Goal: Task Accomplishment & Management: Use online tool/utility

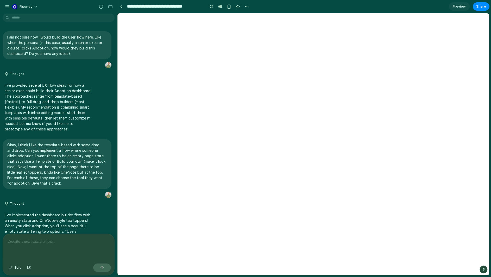
select select "***"
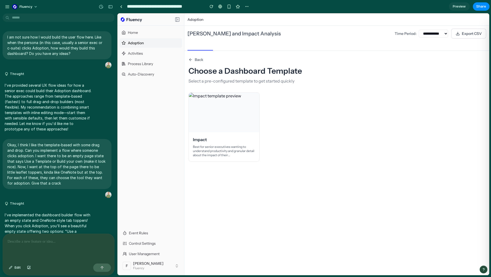
scroll to position [1273, 0]
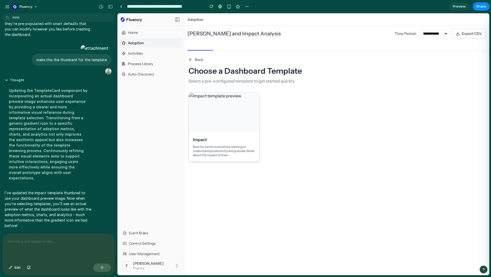
click at [204, 145] on p "Best for senior executives wanting to understand productivity and granular deta…" at bounding box center [224, 151] width 62 height 13
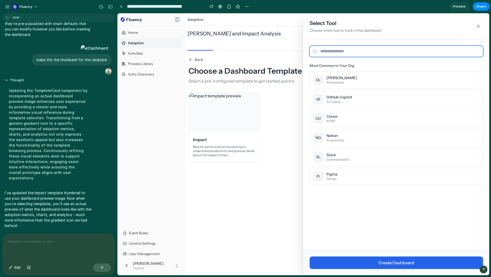
click at [363, 48] on input "text" at bounding box center [396, 51] width 173 height 11
click at [355, 140] on button "NO Notion Productivity" at bounding box center [396, 137] width 173 height 17
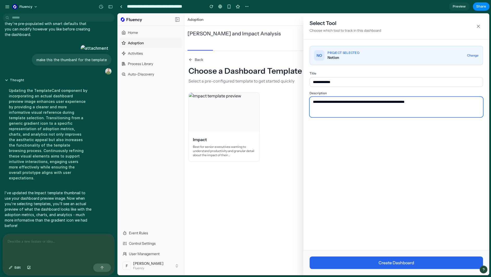
click at [344, 103] on textarea "**********" at bounding box center [396, 107] width 173 height 20
click at [417, 100] on textarea "**********" at bounding box center [396, 107] width 173 height 20
click at [448, 102] on textarea "**********" at bounding box center [396, 107] width 173 height 20
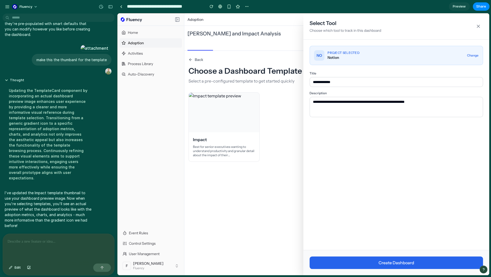
drag, startPoint x: 397, startPoint y: 264, endPoint x: 388, endPoint y: 240, distance: 26.1
click at [397, 264] on button "Create Dashboard" at bounding box center [396, 263] width 173 height 13
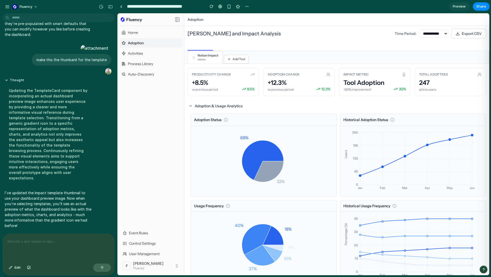
scroll to position [0, 0]
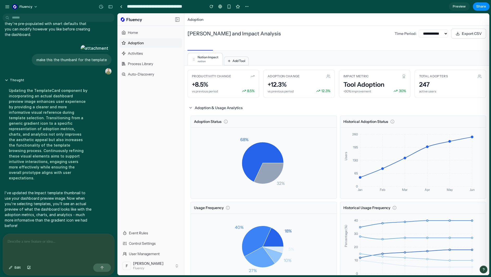
click at [227, 62] on icon at bounding box center [229, 61] width 4 height 4
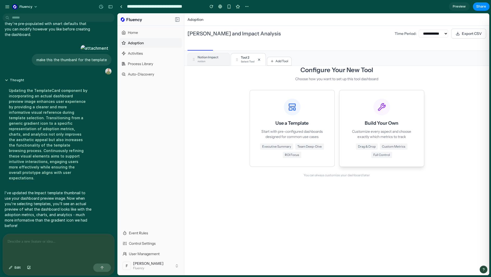
click at [363, 125] on div "Build Your Own Customize every aspect and choose exactly which metrics to track…" at bounding box center [382, 128] width 68 height 59
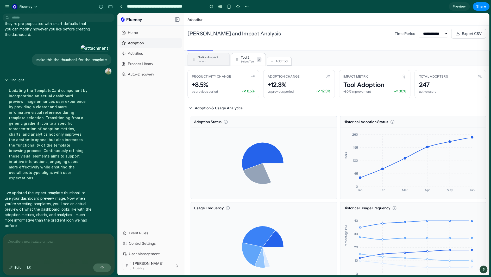
click at [258, 60] on icon at bounding box center [259, 60] width 2 height 2
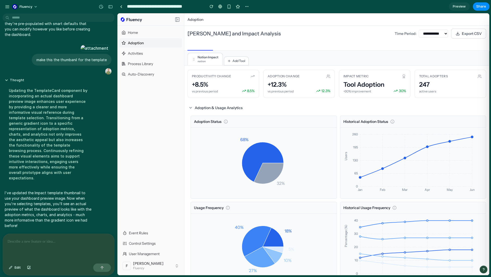
click at [69, 239] on p at bounding box center [59, 242] width 102 height 6
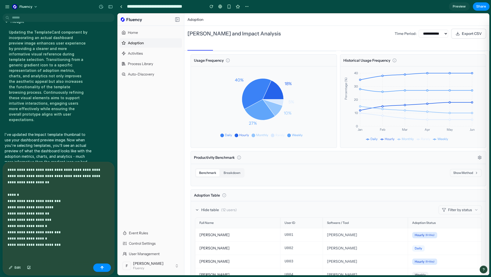
scroll to position [156, 0]
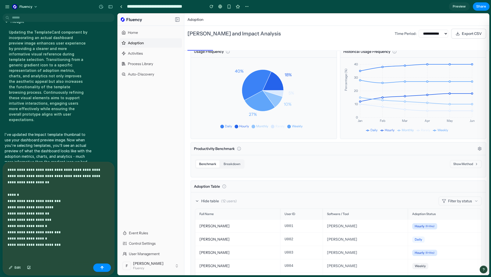
click at [455, 166] on button "Show Method" at bounding box center [466, 164] width 32 height 8
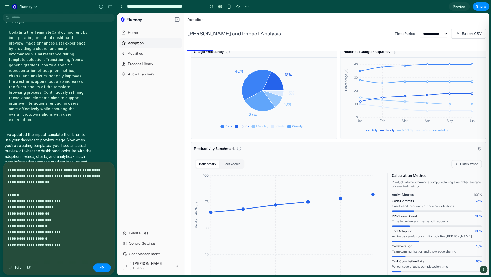
click at [26, 254] on p "**********" at bounding box center [57, 211] width 98 height 88
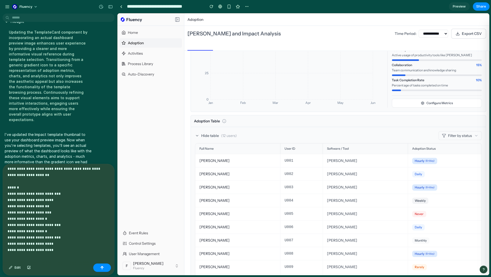
scroll to position [24, 0]
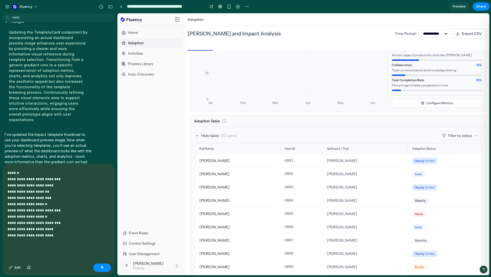
click at [66, 244] on div "**********" at bounding box center [57, 212] width 109 height 97
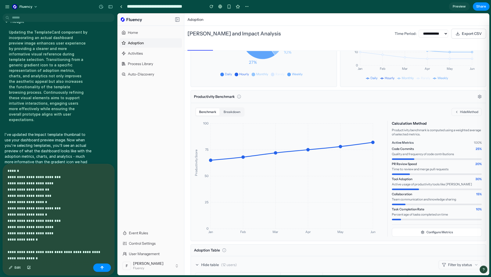
scroll to position [207, 0]
click at [233, 116] on button "Breakdown" at bounding box center [232, 112] width 23 height 7
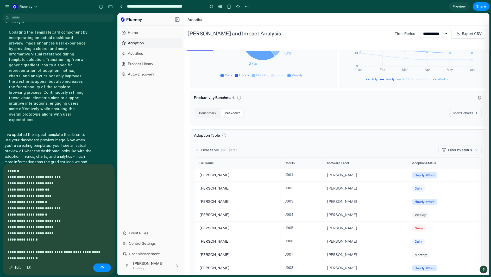
click at [459, 112] on button "Show Cohorts" at bounding box center [466, 113] width 32 height 8
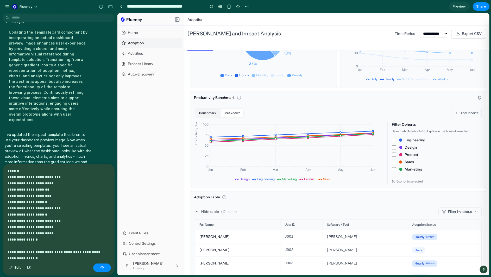
click at [209, 113] on button "Benchmark" at bounding box center [207, 112] width 23 height 7
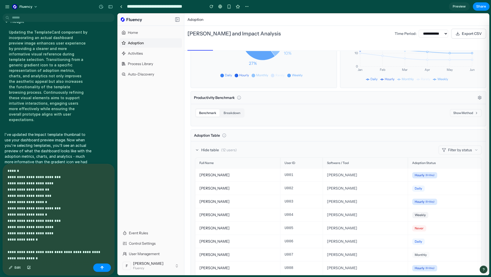
click at [450, 111] on button "Show Method" at bounding box center [466, 113] width 32 height 8
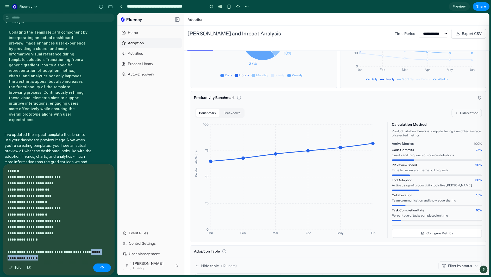
drag, startPoint x: 38, startPoint y: 258, endPoint x: 80, endPoint y: 250, distance: 43.1
click at [80, 250] on p "**********" at bounding box center [57, 202] width 98 height 119
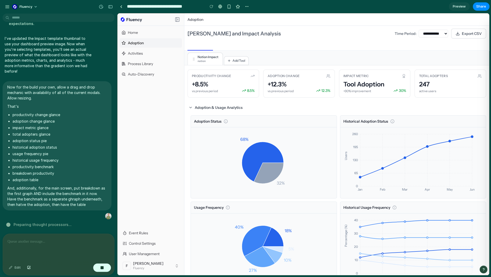
scroll to position [0, 0]
click at [233, 58] on button "Add Tool" at bounding box center [236, 61] width 25 height 9
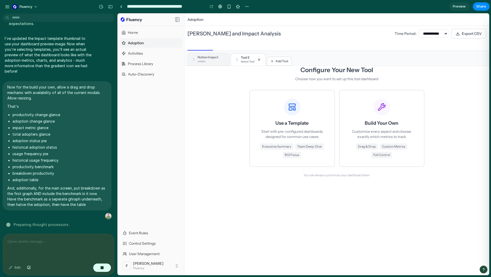
click at [225, 115] on div "Configure Your New Tool Choose how you want to set up this tool dashboard Use a…" at bounding box center [336, 121] width 305 height 111
click at [257, 59] on icon at bounding box center [259, 60] width 4 height 4
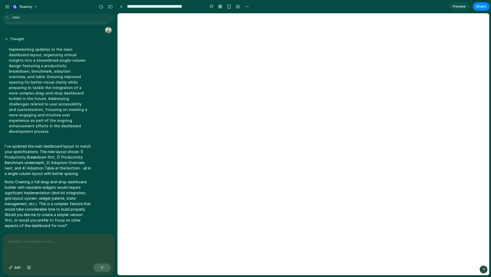
select select "***"
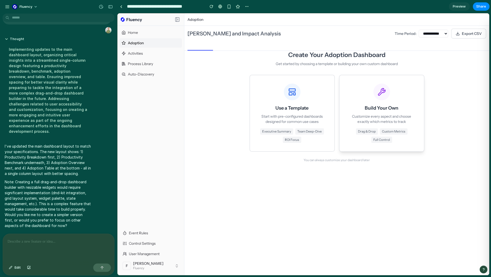
click at [352, 113] on div "Build Your Own Customize every aspect and choose exactly which metrics to track…" at bounding box center [382, 113] width 68 height 59
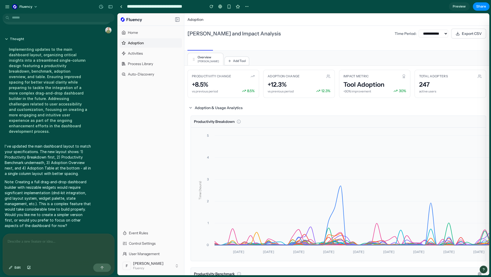
click at [80, 239] on p at bounding box center [58, 242] width 100 height 6
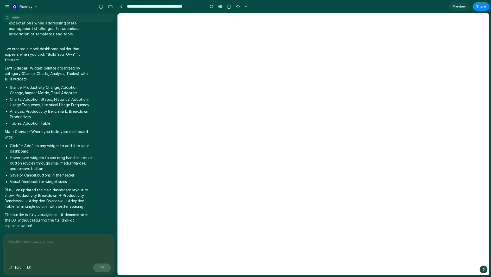
select select "***"
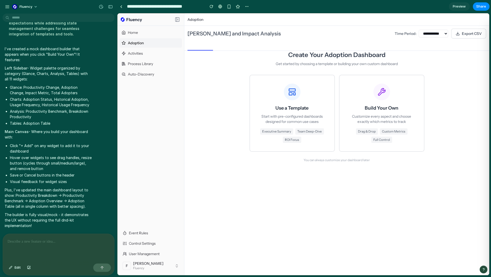
click at [337, 139] on div "Use a Template Start with pre-configured dashboards designed for common use cas…" at bounding box center [337, 113] width 175 height 77
click at [356, 137] on div "Drag & Drop Custom Metrics Full Control" at bounding box center [382, 135] width 68 height 15
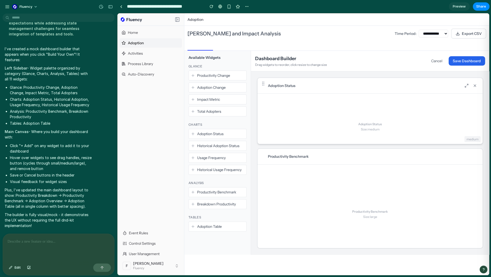
drag, startPoint x: 218, startPoint y: 76, endPoint x: 308, endPoint y: 100, distance: 93.3
click at [311, 102] on div "Available Widgets Glance Productivity Change Adoption Change Impact Metric Tota…" at bounding box center [336, 153] width 305 height 204
drag, startPoint x: 264, startPoint y: 83, endPoint x: 269, endPoint y: 179, distance: 95.7
click at [269, 179] on div "Adoption Status Adoption Status Size: medium medium Productivity Benchmark Prod…" at bounding box center [370, 163] width 226 height 171
click at [284, 122] on div "Adoption Status Size: medium" at bounding box center [370, 127] width 225 height 66
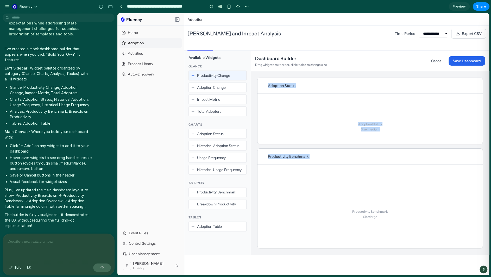
click at [221, 78] on span "Productivity Change" at bounding box center [213, 75] width 33 height 5
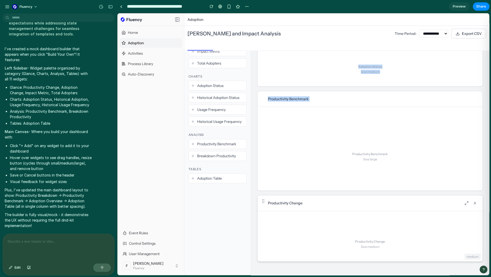
scroll to position [50, 0]
click at [473, 201] on icon at bounding box center [475, 201] width 4 height 4
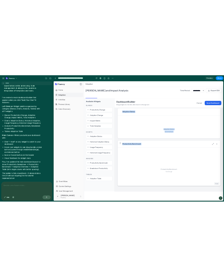
scroll to position [0, 0]
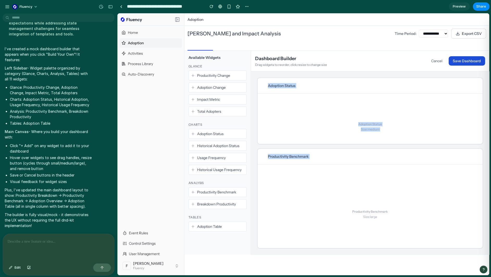
click at [454, 63] on button "Save Dashboard" at bounding box center [467, 60] width 36 height 9
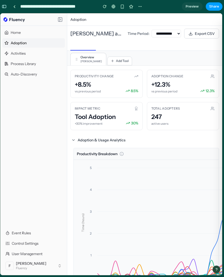
click at [217, 7] on span "Share" at bounding box center [214, 6] width 10 height 5
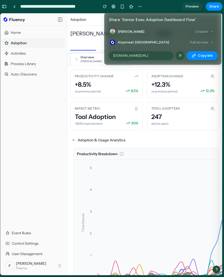
click at [71, 12] on div "Share ' Senior Exec Adoption Dashboard Flow ' [PERSON_NAME] Creator Anyone at F…" at bounding box center [112, 138] width 224 height 277
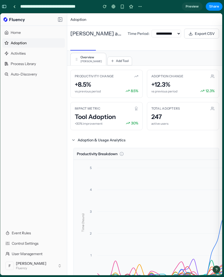
click at [79, 9] on input "**********" at bounding box center [57, 6] width 77 height 9
type input "**********"
click at [170, 58] on div "Overview [PERSON_NAME] Add Tool" at bounding box center [144, 58] width 149 height 15
click at [215, 8] on span "Share" at bounding box center [214, 6] width 10 height 5
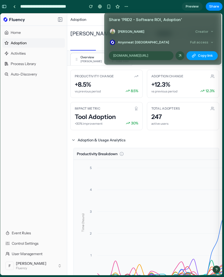
click at [201, 54] on span "Copy link" at bounding box center [205, 55] width 15 height 5
drag, startPoint x: 170, startPoint y: 131, endPoint x: 182, endPoint y: 144, distance: 17.5
click at [170, 131] on div "Share ' PRD2 - Software ROI, Adoption ' [PERSON_NAME] Creator Anyone at Fluency…" at bounding box center [112, 138] width 224 height 277
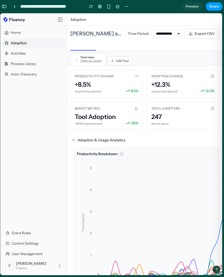
click at [209, 4] on button "Share" at bounding box center [214, 6] width 17 height 8
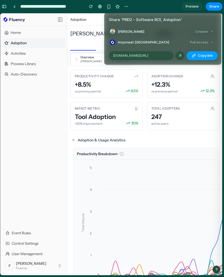
click at [200, 57] on span "Copy link" at bounding box center [205, 55] width 15 height 5
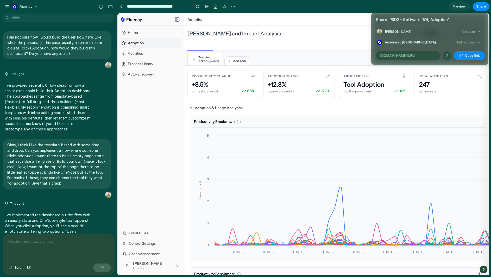
scroll to position [1657, 0]
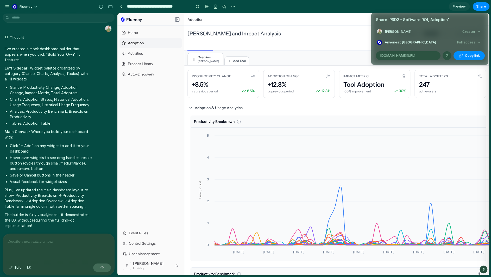
click at [232, 61] on div "Share ' PRD2 - Software ROI, Adoption ' [PERSON_NAME] Creator Anyone at Fluency…" at bounding box center [245, 138] width 491 height 277
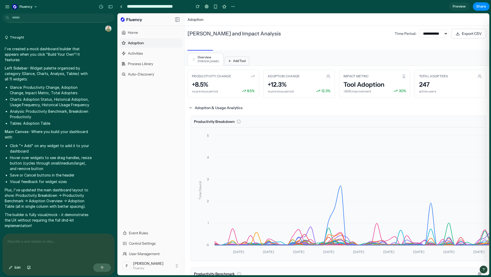
click at [234, 59] on span "Add Tool" at bounding box center [239, 61] width 13 height 4
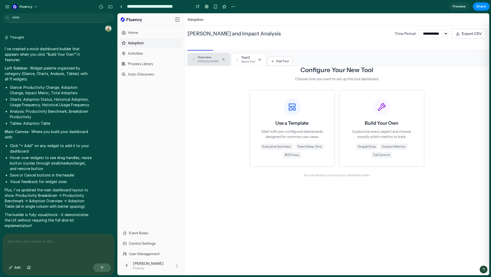
click at [223, 60] on icon at bounding box center [224, 59] width 2 height 2
click at [214, 59] on div "Select Tool" at bounding box center [206, 61] width 17 height 4
click at [149, 55] on div "Activities" at bounding box center [151, 53] width 63 height 9
click at [145, 52] on div "Activities" at bounding box center [151, 53] width 63 height 9
click at [134, 53] on span "Activities" at bounding box center [135, 53] width 15 height 5
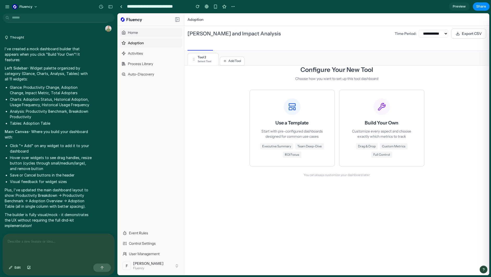
click at [139, 29] on div "Home" at bounding box center [151, 32] width 63 height 9
click at [227, 60] on button "Add Tool" at bounding box center [232, 61] width 25 height 9
click at [216, 59] on icon at bounding box center [215, 60] width 4 height 4
click at [282, 144] on span "Executive Summary" at bounding box center [276, 146] width 33 height 6
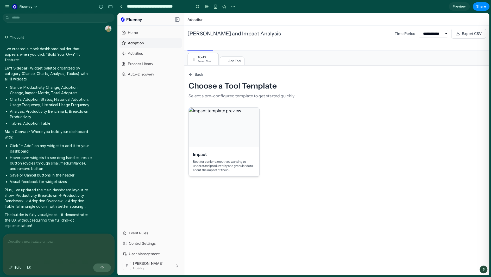
click at [226, 136] on div at bounding box center [224, 128] width 71 height 40
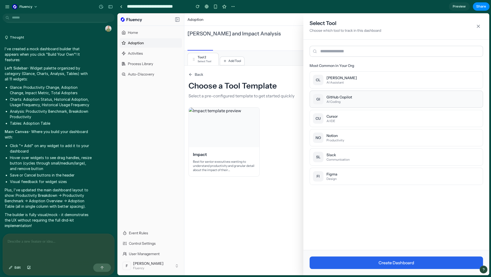
click at [349, 100] on div "AI Coding" at bounding box center [340, 102] width 26 height 4
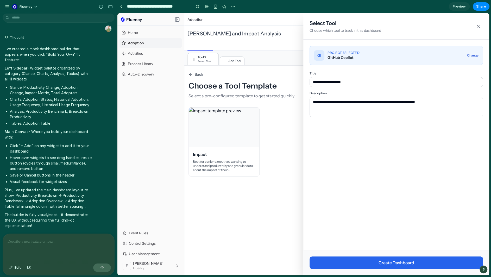
click at [474, 56] on button "Change" at bounding box center [472, 55] width 11 height 4
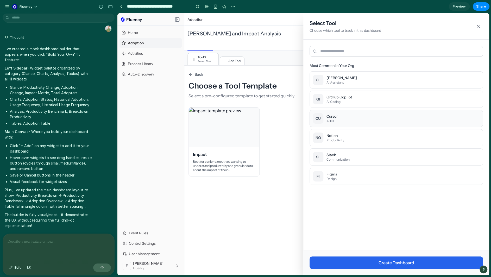
click at [390, 116] on button "CU Cursor AI IDE" at bounding box center [396, 118] width 173 height 17
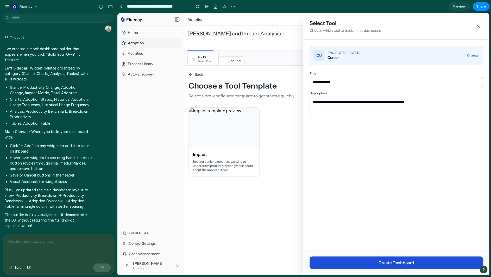
click at [401, 261] on button "Create Dashboard" at bounding box center [396, 263] width 173 height 13
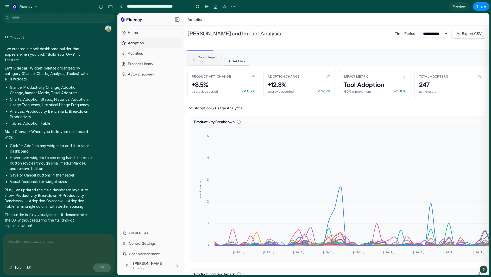
click at [235, 64] on button "Add Tool" at bounding box center [236, 61] width 25 height 9
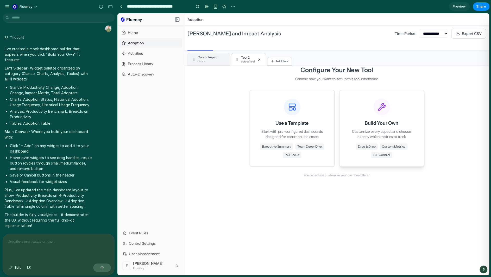
click at [390, 132] on p "Customize every aspect and choose exactly which metrics to track" at bounding box center [382, 134] width 68 height 10
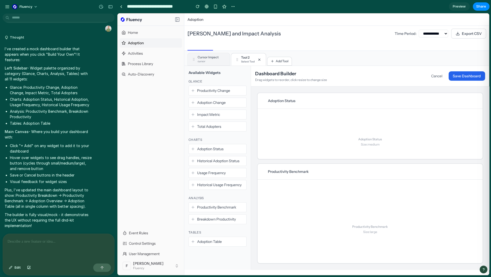
click at [83, 239] on p at bounding box center [59, 242] width 102 height 6
click at [78, 239] on p "**********" at bounding box center [58, 242] width 100 height 6
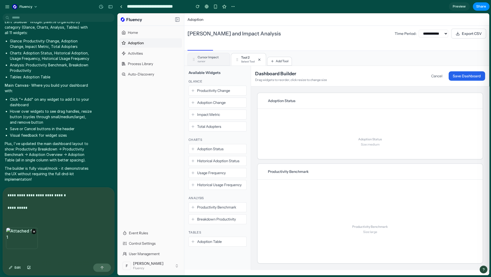
scroll to position [1704, 0]
click at [42, 206] on p "**********" at bounding box center [58, 201] width 100 height 19
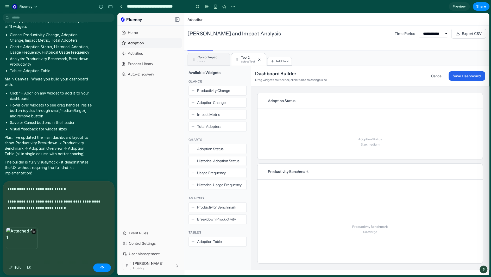
click at [283, 54] on div "Cursor Impact cursor Tool 2 Select Tool Add Tool" at bounding box center [337, 58] width 299 height 15
click at [282, 58] on button "Add Tool" at bounding box center [279, 61] width 25 height 9
click at [309, 61] on button "Add Tool" at bounding box center [315, 61] width 25 height 9
click at [258, 59] on icon at bounding box center [259, 60] width 4 height 4
click at [258, 59] on icon at bounding box center [259, 59] width 2 height 2
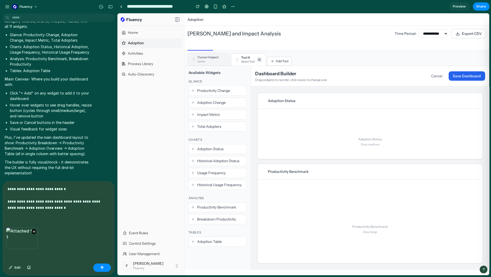
click at [259, 59] on icon at bounding box center [260, 60] width 2 height 2
drag, startPoint x: 217, startPoint y: 59, endPoint x: 224, endPoint y: 60, distance: 7.1
click at [217, 59] on div "cursor" at bounding box center [208, 61] width 21 height 4
click at [234, 61] on span "Add Tool" at bounding box center [239, 61] width 13 height 4
click at [258, 61] on icon at bounding box center [260, 60] width 4 height 4
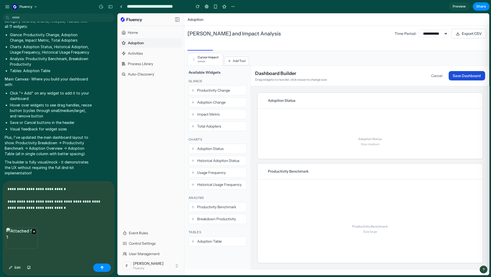
drag, startPoint x: 448, startPoint y: 76, endPoint x: 451, endPoint y: 75, distance: 4.0
click at [451, 75] on div "Cancel Save Dashboard" at bounding box center [456, 75] width 58 height 9
click at [430, 75] on button "Cancel" at bounding box center [437, 75] width 20 height 9
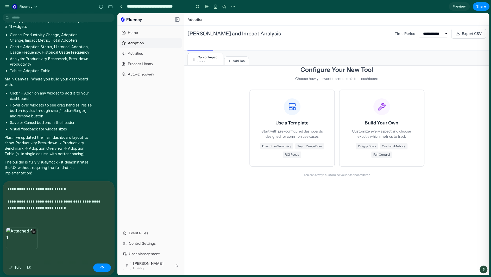
click at [81, 204] on p "**********" at bounding box center [58, 198] width 100 height 25
click at [285, 131] on p "Start with pre-configured dashboards designed for common use cases" at bounding box center [292, 134] width 68 height 10
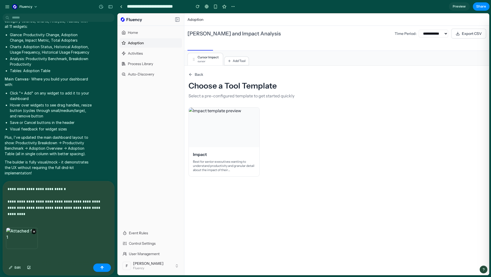
click at [103, 206] on p "**********" at bounding box center [58, 198] width 100 height 25
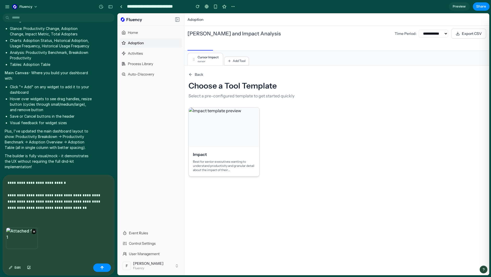
click at [232, 138] on div at bounding box center [224, 128] width 71 height 40
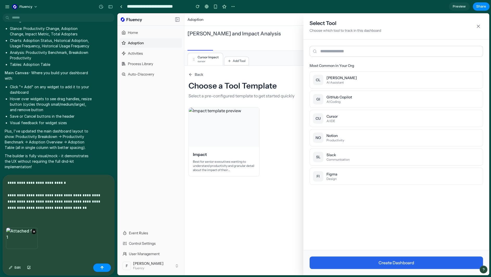
click at [60, 205] on p "**********" at bounding box center [58, 195] width 100 height 31
click at [95, 199] on p "**********" at bounding box center [58, 195] width 100 height 31
click at [82, 209] on div "**********" at bounding box center [58, 201] width 111 height 53
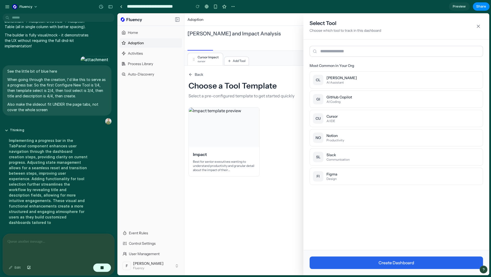
scroll to position [1918, 0]
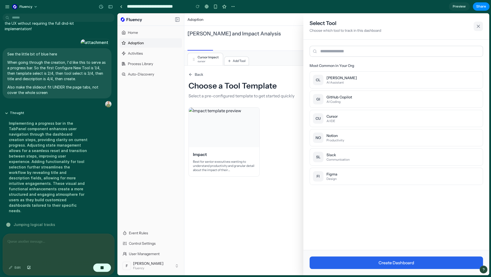
click at [476, 27] on icon at bounding box center [478, 26] width 5 height 5
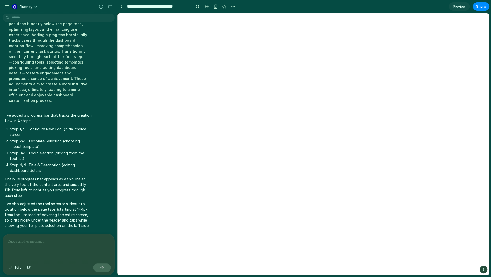
scroll to position [0, 0]
select select "***"
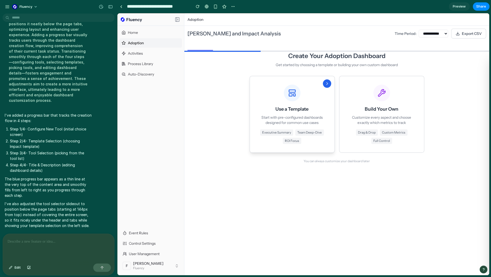
click at [310, 97] on div "Use a Template Start with pre-configured dashboards designed for common use cas…" at bounding box center [292, 114] width 68 height 59
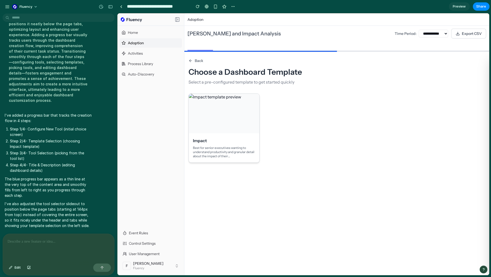
click at [234, 114] on div at bounding box center [224, 114] width 71 height 40
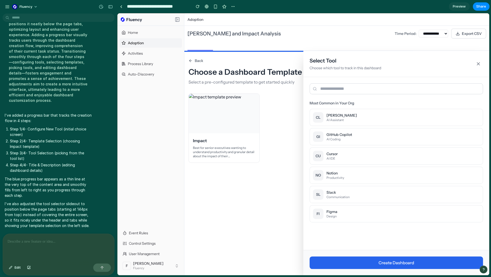
click at [78, 239] on p at bounding box center [58, 242] width 100 height 6
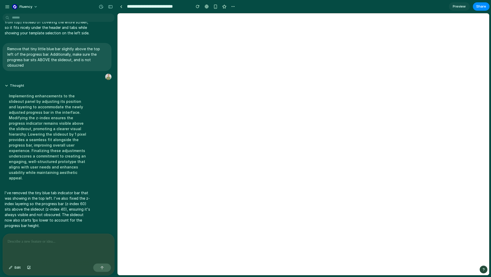
select select "***"
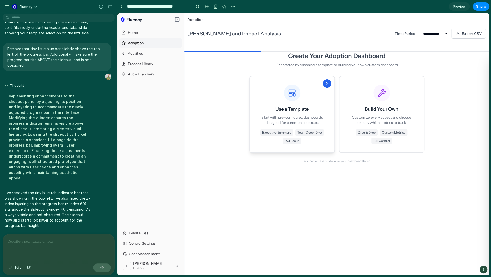
click at [278, 142] on div "Executive Summary Team Deep-Dive ROI Focus" at bounding box center [292, 136] width 68 height 15
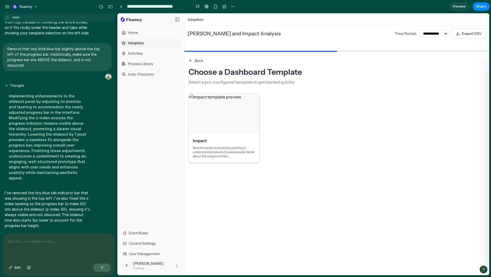
click at [244, 140] on h3 "Impact" at bounding box center [224, 141] width 62 height 6
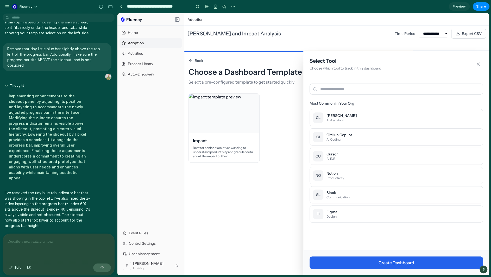
drag, startPoint x: 60, startPoint y: 238, endPoint x: 64, endPoint y: 235, distance: 3.9
click at [60, 239] on p at bounding box center [58, 242] width 100 height 6
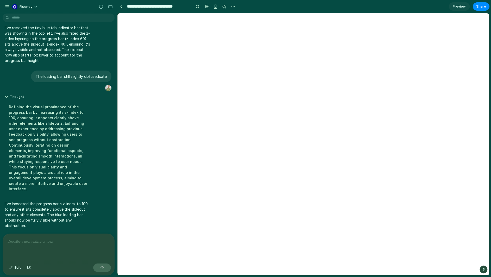
select select "***"
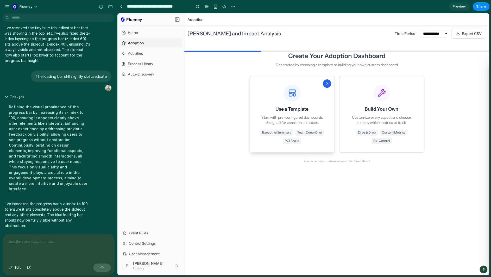
click at [265, 145] on button "Use a Template Start with pre-configured dashboards designed for common use cas…" at bounding box center [292, 114] width 85 height 77
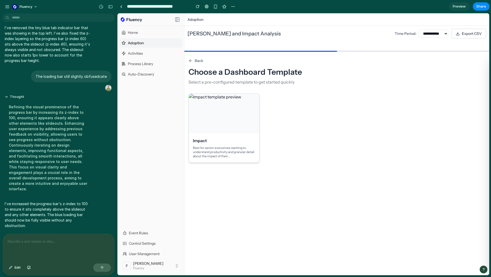
click at [245, 130] on div at bounding box center [224, 114] width 71 height 40
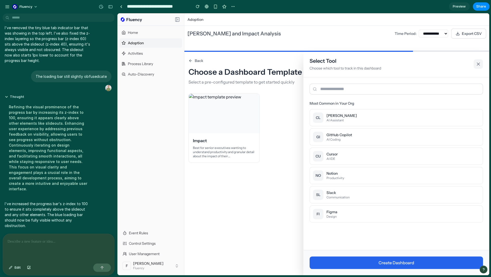
click at [476, 66] on button at bounding box center [478, 63] width 9 height 9
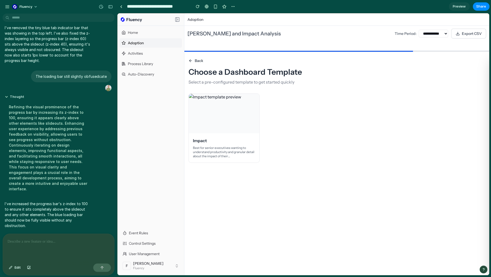
click at [201, 59] on span "Back" at bounding box center [199, 60] width 9 height 5
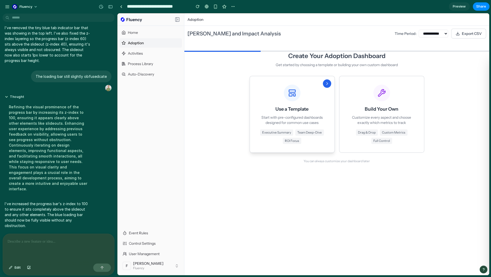
click at [309, 123] on p "Start with pre-configured dashboards designed for common use cases" at bounding box center [292, 120] width 68 height 10
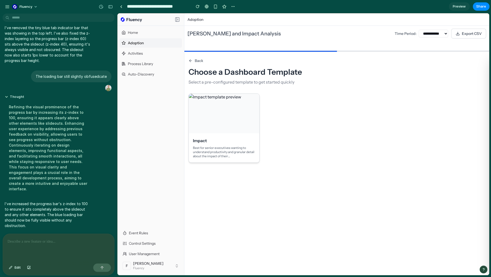
drag, startPoint x: 242, startPoint y: 120, endPoint x: 243, endPoint y: 125, distance: 4.8
click at [242, 120] on div at bounding box center [224, 114] width 71 height 40
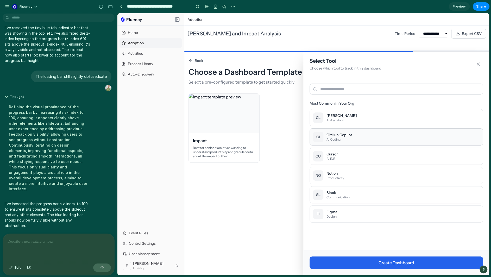
click at [332, 134] on div "GitHub Copilot" at bounding box center [340, 134] width 26 height 5
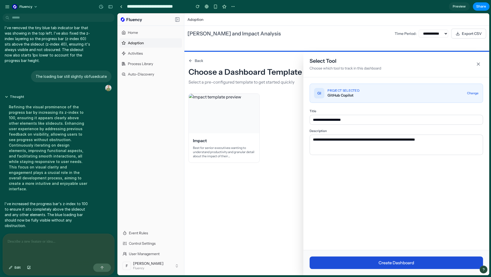
click at [364, 265] on button "Create Dashboard" at bounding box center [396, 263] width 173 height 13
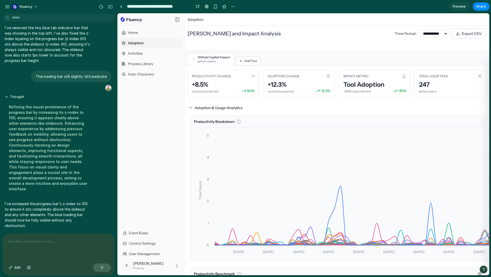
click at [60, 234] on div at bounding box center [58, 248] width 111 height 28
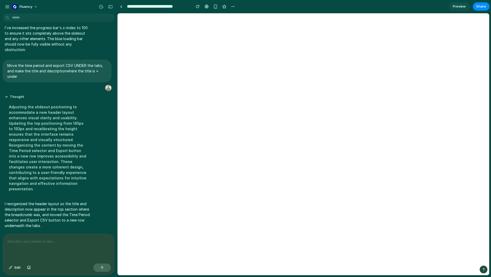
select select "***"
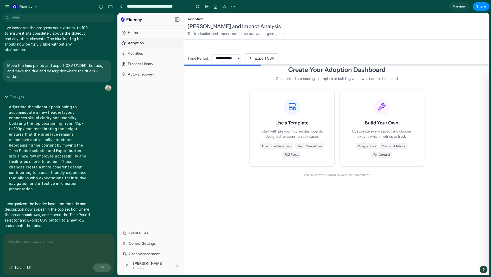
click at [85, 239] on p at bounding box center [58, 242] width 100 height 6
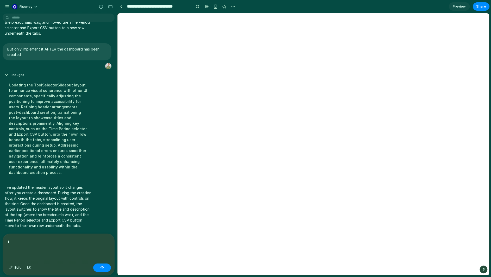
select select "***"
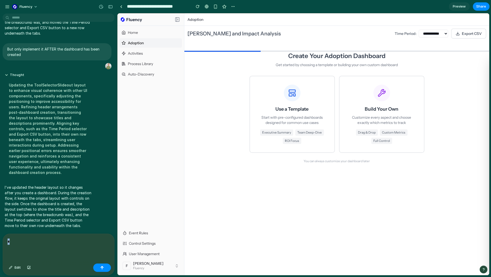
drag, startPoint x: 39, startPoint y: 239, endPoint x: 4, endPoint y: 232, distance: 35.5
click at [4, 234] on div "*" at bounding box center [58, 248] width 111 height 28
click at [287, 133] on span "Executive Summary" at bounding box center [276, 132] width 33 height 6
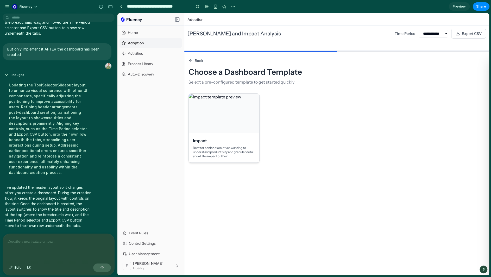
click at [254, 134] on div "Impact Best for senior executives wanting to understand productivity and granul…" at bounding box center [224, 147] width 71 height 29
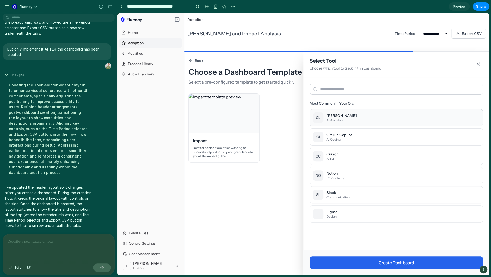
click at [337, 121] on div "AI Assistant" at bounding box center [342, 120] width 30 height 4
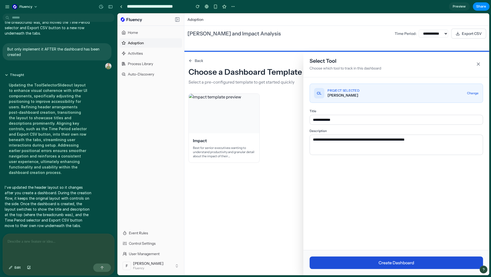
click at [412, 257] on button "Create Dashboard" at bounding box center [396, 263] width 173 height 13
select select "***"
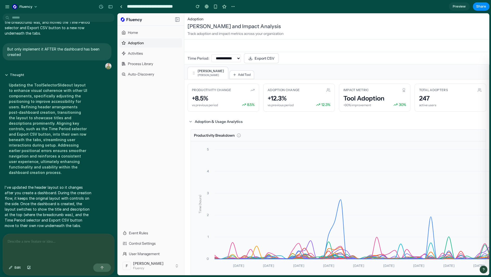
click at [90, 239] on p at bounding box center [58, 242] width 100 height 6
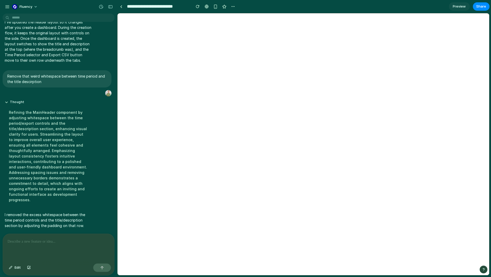
select select "***"
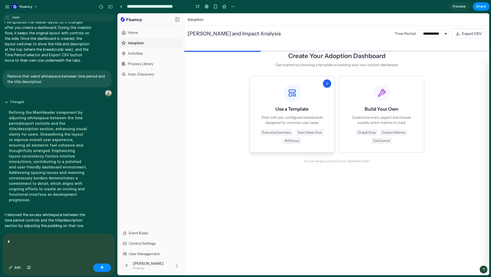
click at [300, 147] on button "Use a Template Start with pre-configured dashboards designed for common use cas…" at bounding box center [292, 114] width 85 height 77
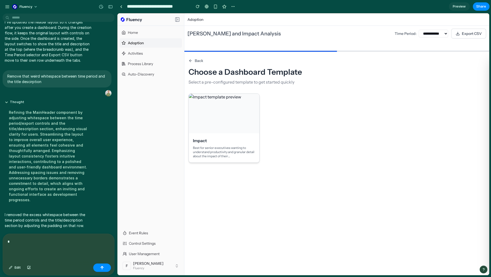
click at [259, 140] on div "Impact Best for senior executives wanting to understand productivity and granul…" at bounding box center [224, 147] width 71 height 29
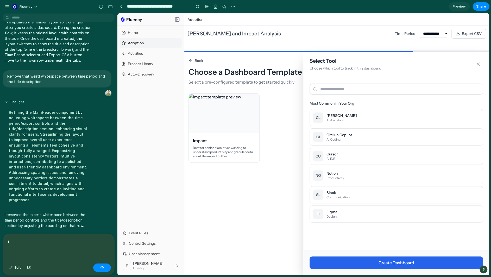
click at [331, 204] on div "[PERSON_NAME] AI Assistant GI GitHub Copilot AI Coding CU Cursor AI IDE NO Noti…" at bounding box center [396, 166] width 173 height 114
click at [343, 217] on button "FI Figma Design" at bounding box center [396, 214] width 173 height 17
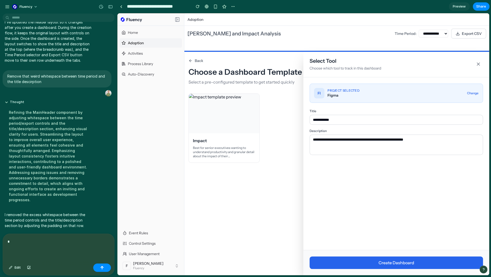
click at [391, 255] on div "Create Dashboard" at bounding box center [396, 262] width 186 height 25
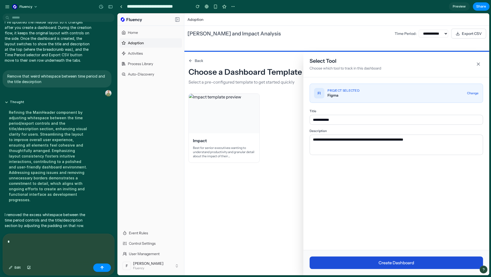
click at [394, 261] on button "Create Dashboard" at bounding box center [396, 263] width 173 height 13
select select "***"
